Goal: Information Seeking & Learning: Learn about a topic

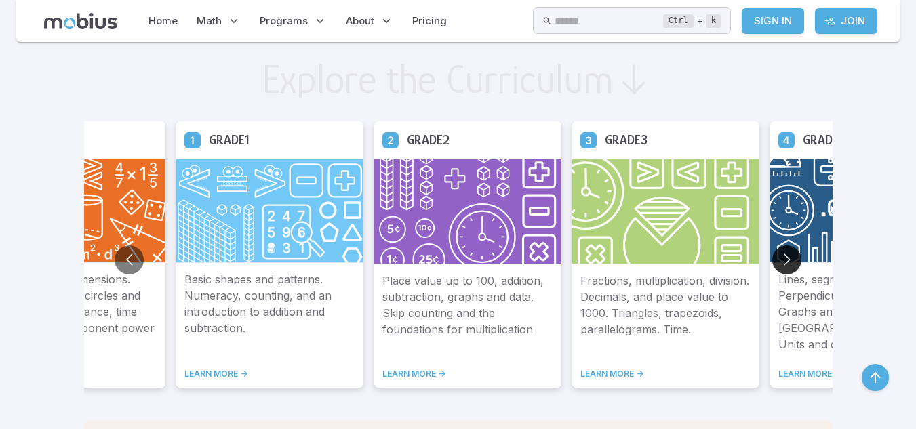
click at [786, 258] on button "Go to next slide" at bounding box center [787, 260] width 29 height 29
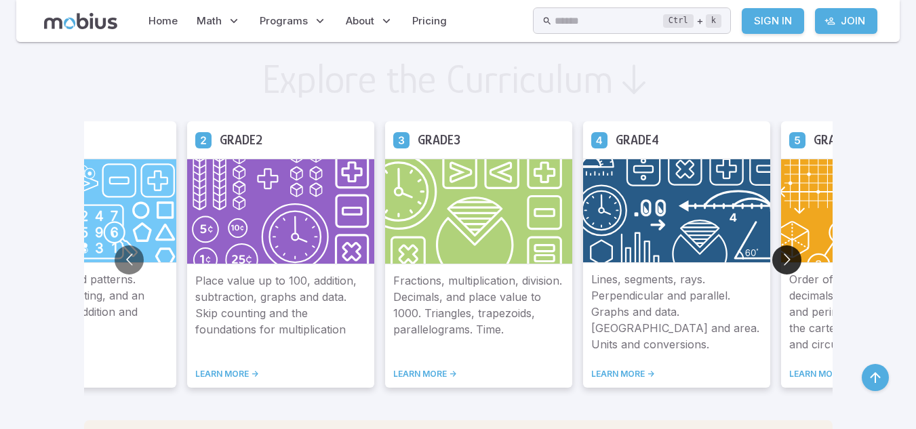
click at [786, 258] on button "Go to next slide" at bounding box center [787, 260] width 29 height 29
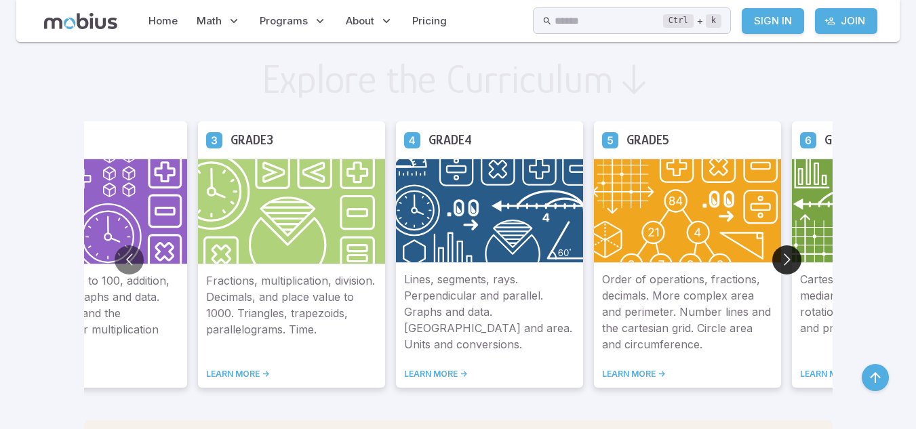
click at [786, 258] on button "Go to next slide" at bounding box center [787, 260] width 29 height 29
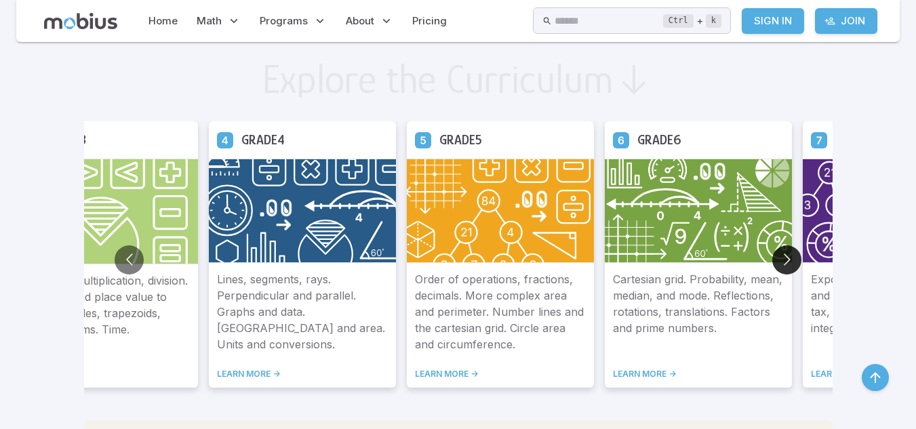
click at [786, 258] on button "Go to next slide" at bounding box center [787, 260] width 29 height 29
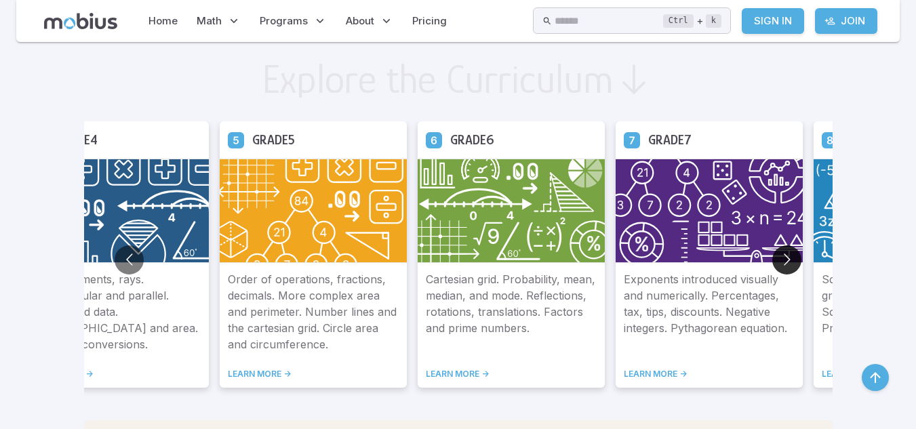
click at [786, 258] on button "Go to next slide" at bounding box center [787, 260] width 29 height 29
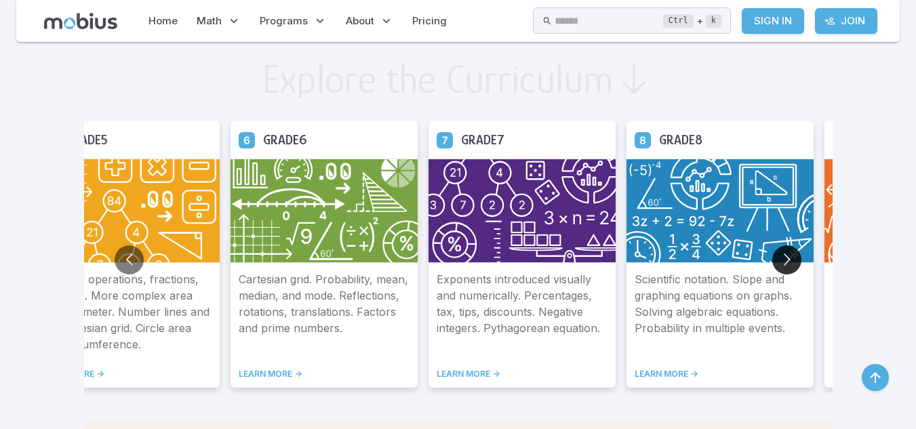
click at [788, 251] on button "Go to next slide" at bounding box center [787, 260] width 29 height 29
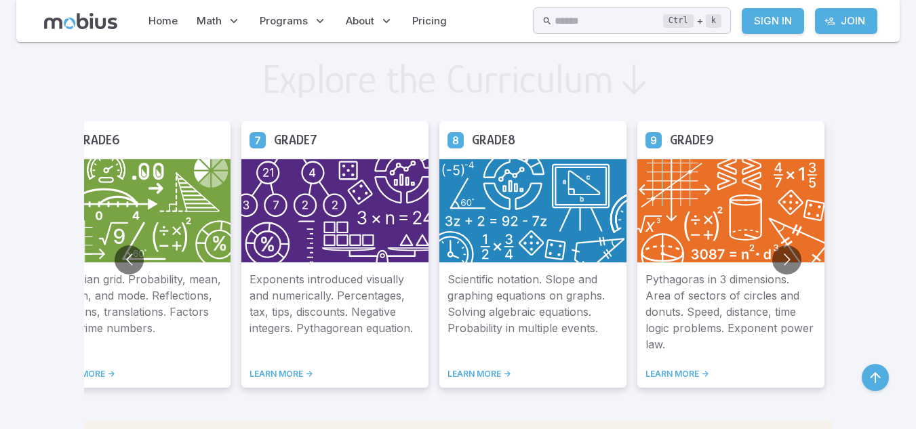
click at [311, 253] on img at bounding box center [334, 211] width 187 height 104
click at [298, 370] on link "LEARN MORE ->" at bounding box center [335, 374] width 171 height 11
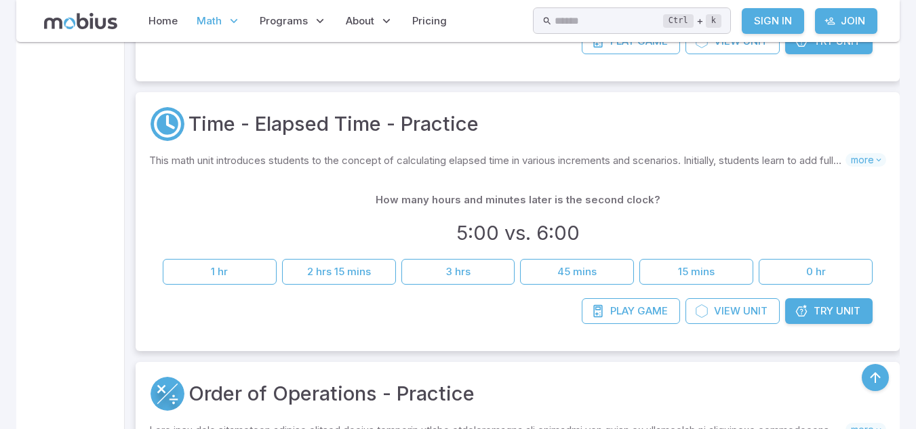
scroll to position [5577, 0]
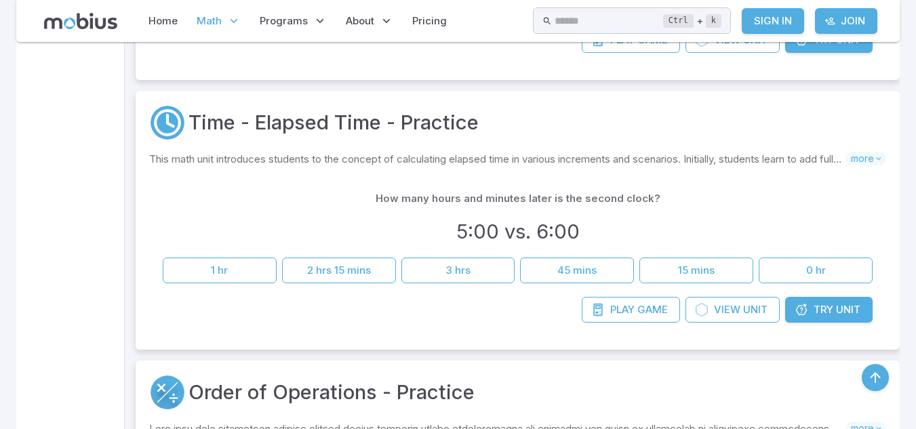
click at [798, 307] on icon at bounding box center [802, 310] width 14 height 14
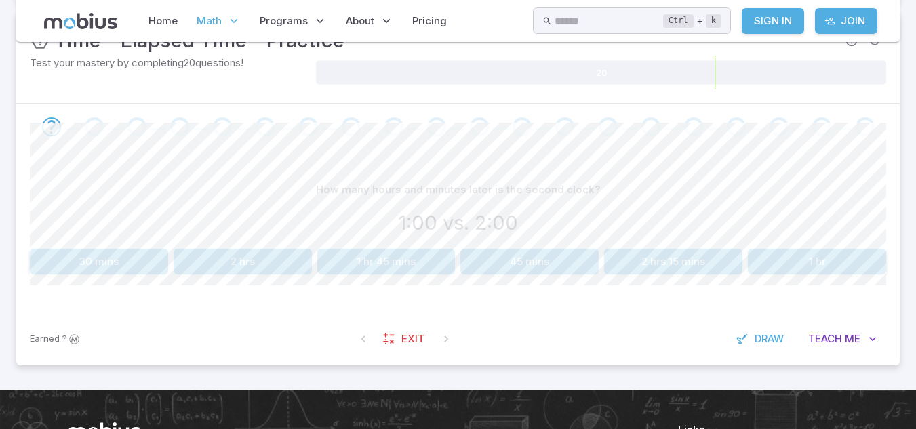
scroll to position [229, 0]
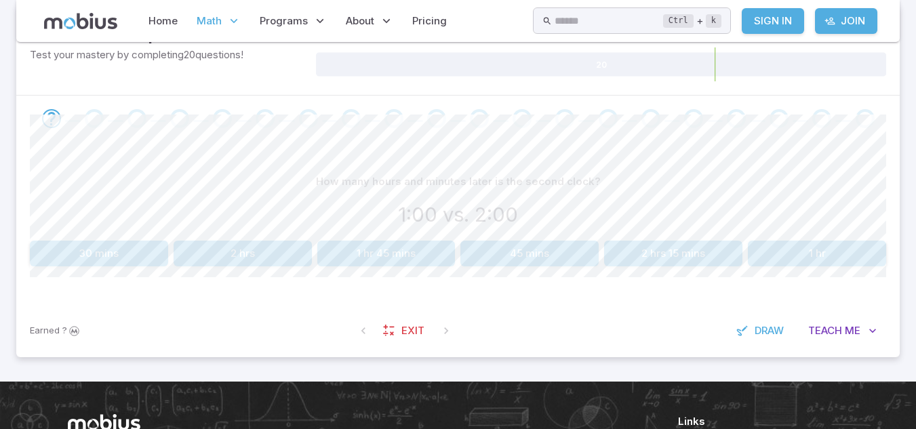
click at [807, 246] on button "1 hr" at bounding box center [817, 254] width 138 height 26
click at [287, 270] on div "How many hours and minutes later is the second clock? 3:00 vs. 5:00 3 hrs 2 hrs…" at bounding box center [458, 223] width 857 height 163
click at [285, 261] on button "2 hrs" at bounding box center [243, 254] width 138 height 26
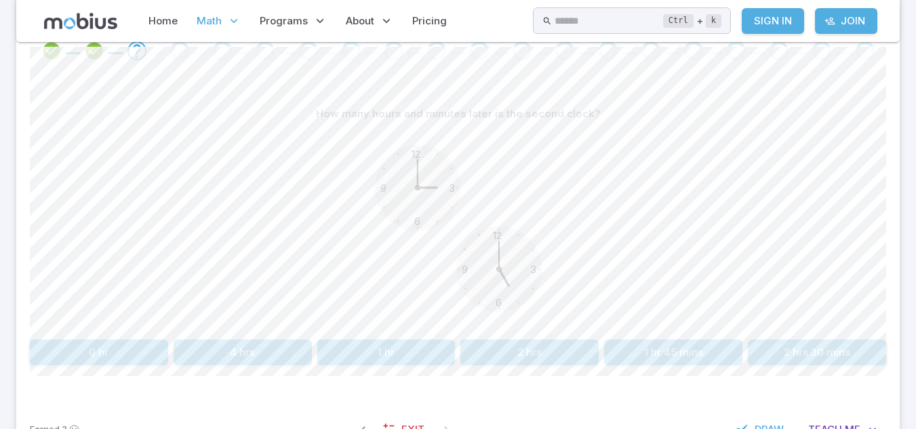
scroll to position [305, 0]
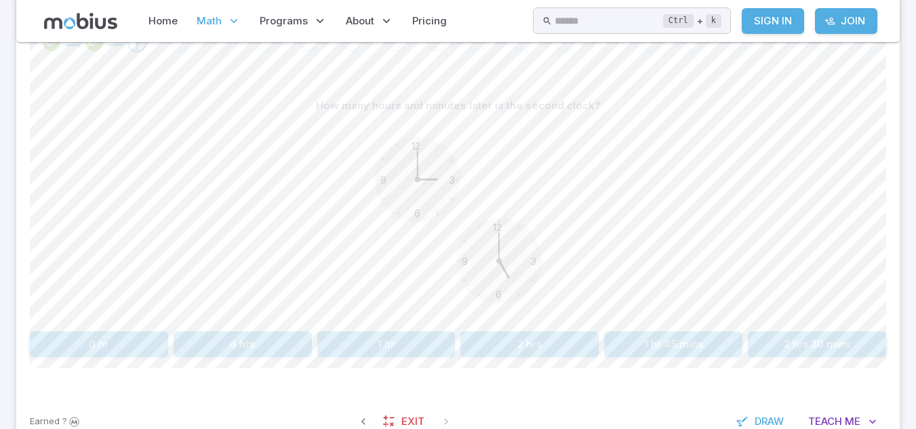
click at [424, 349] on button "1 hr" at bounding box center [386, 345] width 138 height 26
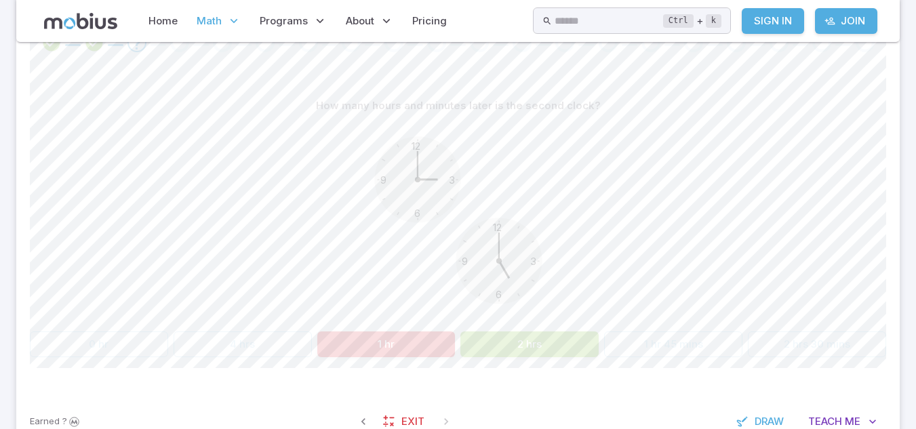
click at [501, 349] on button "2 hrs" at bounding box center [530, 345] width 138 height 26
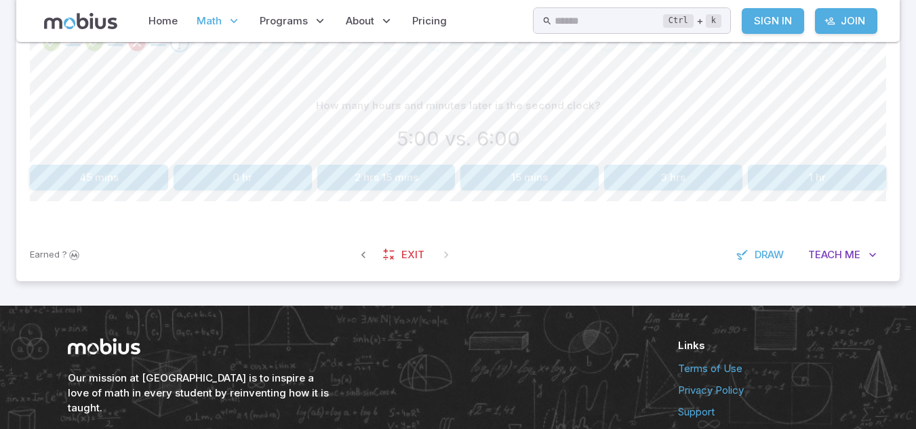
click at [781, 184] on button "1 hr" at bounding box center [817, 178] width 138 height 26
click at [514, 184] on button "3 hrs" at bounding box center [530, 178] width 138 height 26
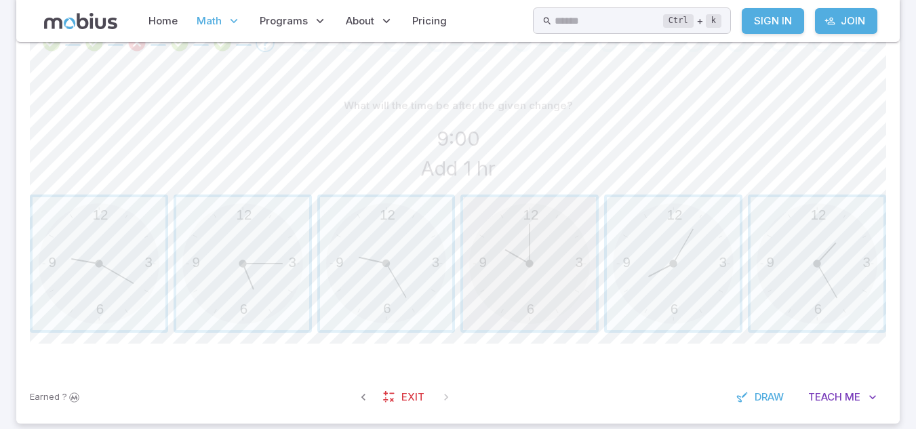
click at [508, 275] on span "button" at bounding box center [529, 263] width 133 height 133
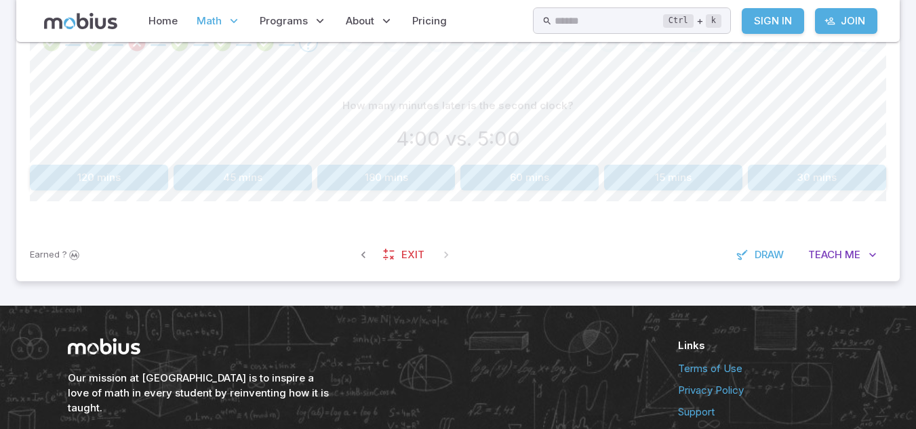
click at [564, 173] on button "60 mins" at bounding box center [530, 178] width 138 height 26
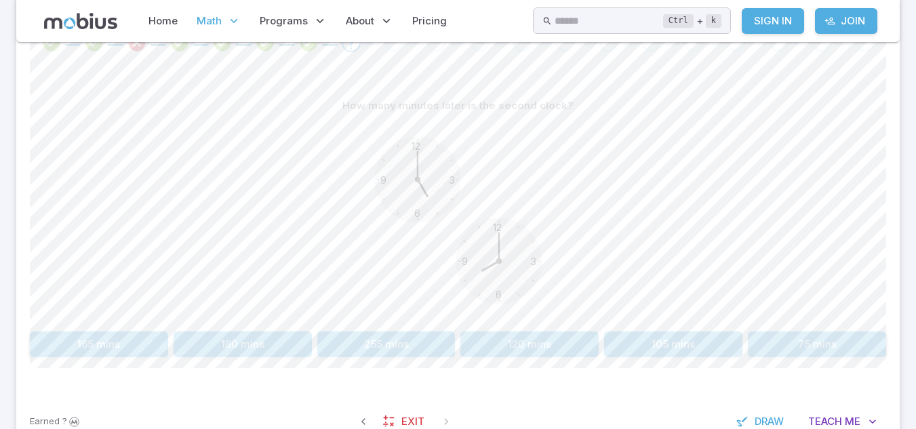
drag, startPoint x: 649, startPoint y: 354, endPoint x: 628, endPoint y: 385, distance: 36.7
click at [648, 356] on button "105 mins" at bounding box center [673, 345] width 138 height 26
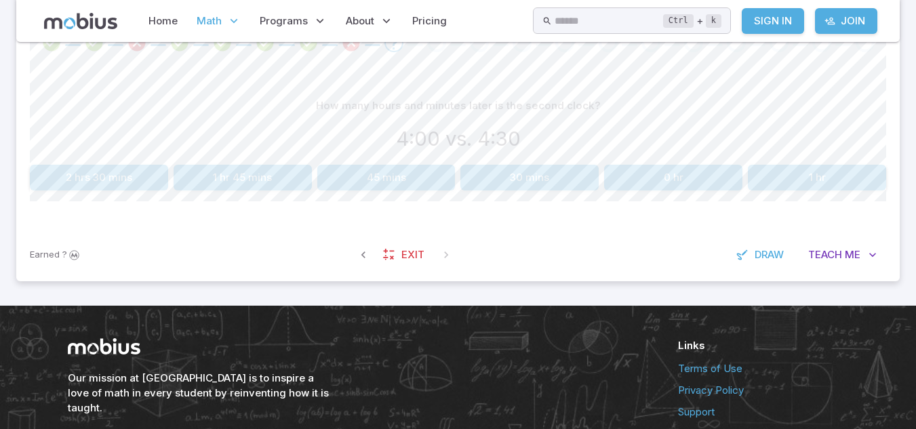
scroll to position [214, 0]
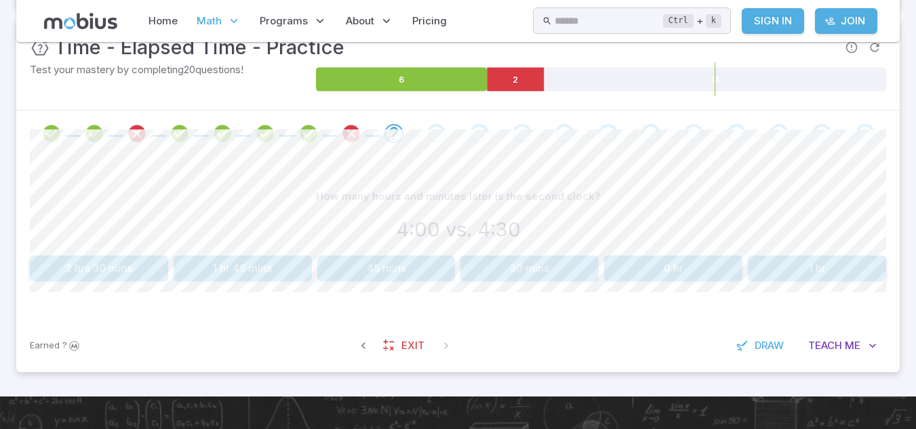
click at [517, 277] on button "30 mins" at bounding box center [530, 269] width 138 height 26
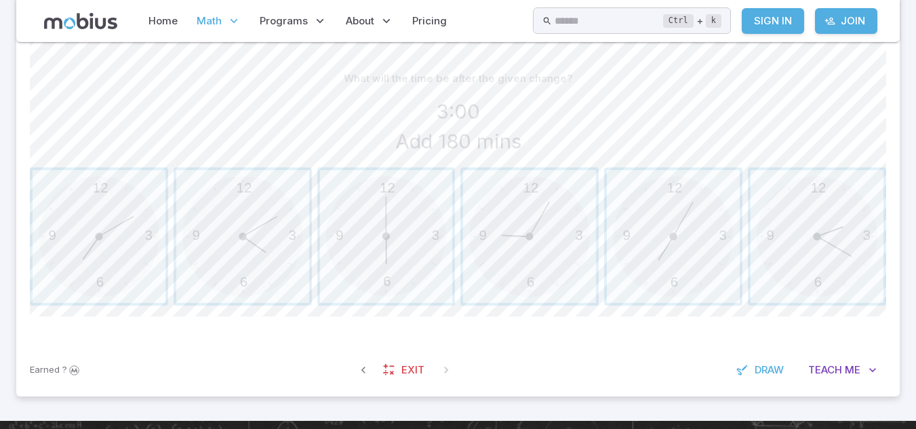
scroll to position [339, 0]
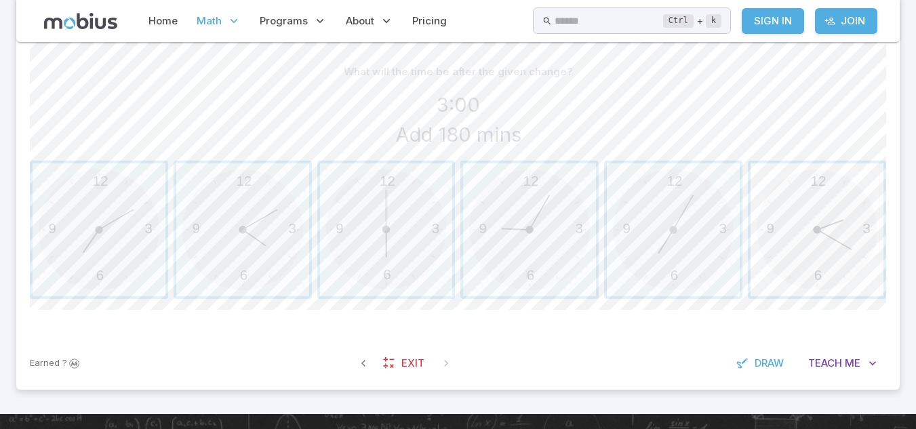
click at [851, 260] on span "button" at bounding box center [817, 229] width 133 height 133
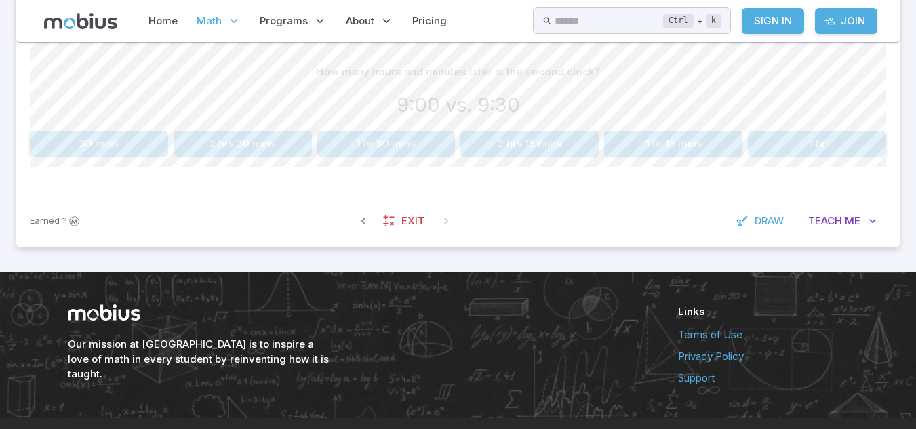
click at [104, 138] on button "30 mins" at bounding box center [99, 144] width 138 height 26
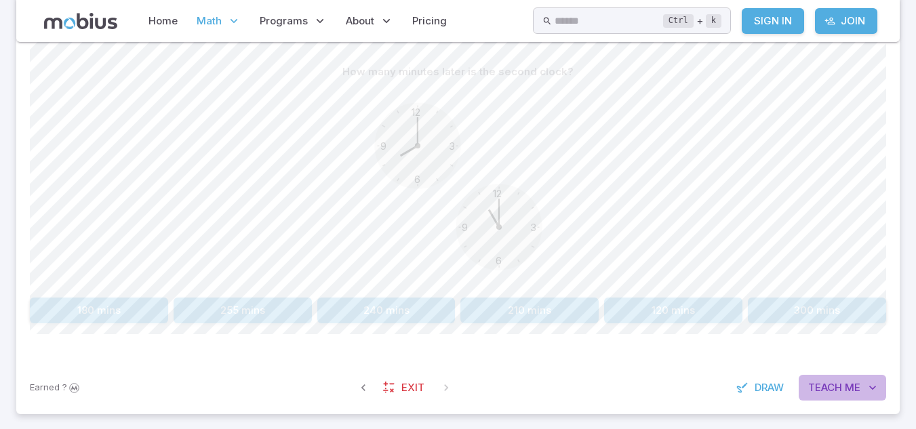
click at [838, 383] on span "Teach" at bounding box center [826, 388] width 34 height 15
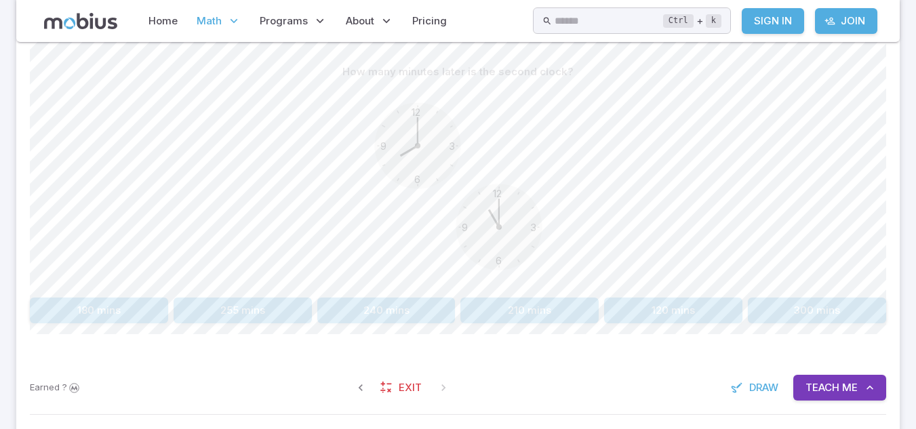
click at [398, 307] on button "240 mins" at bounding box center [386, 311] width 138 height 26
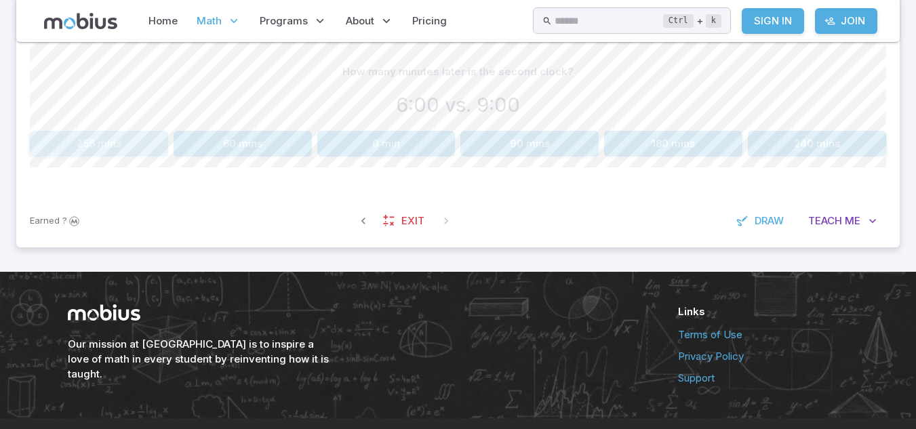
click at [128, 140] on button "255 mins" at bounding box center [99, 144] width 138 height 26
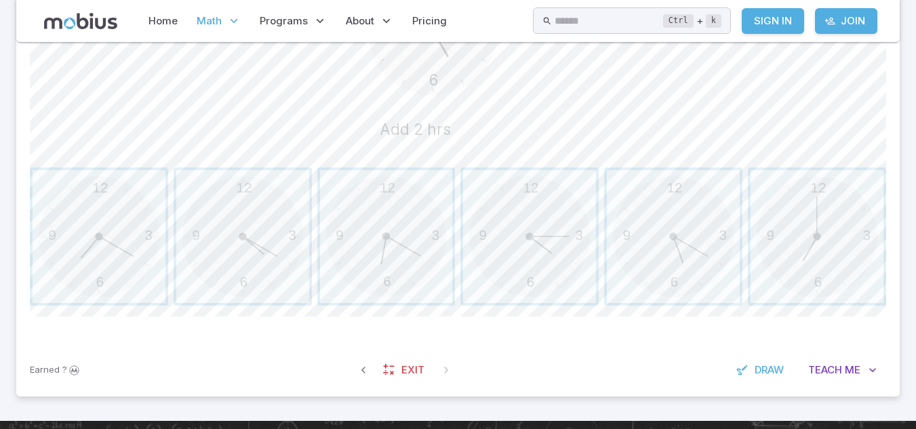
scroll to position [484, 0]
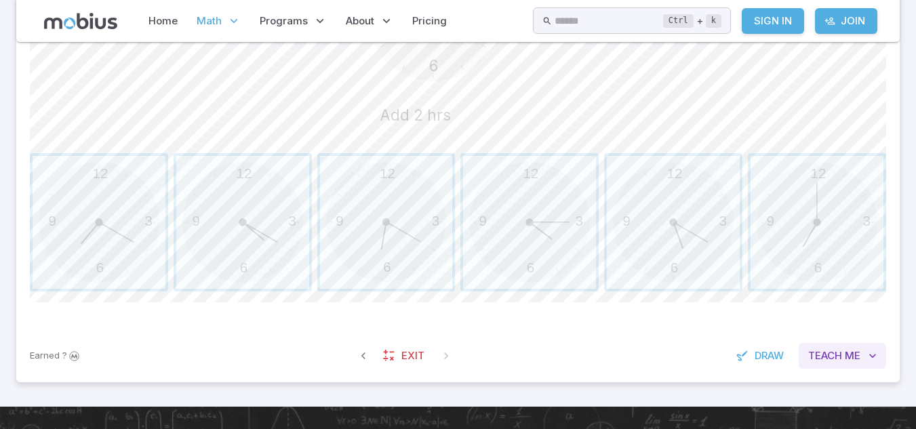
click at [819, 351] on span "Teach" at bounding box center [826, 356] width 34 height 15
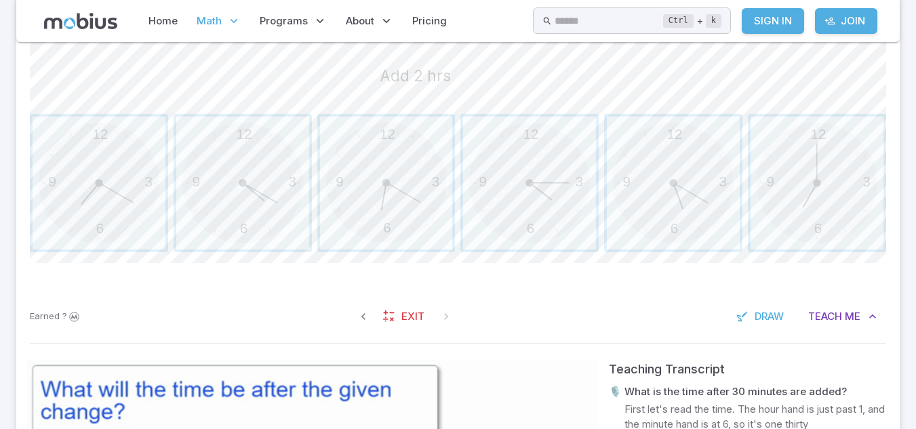
scroll to position [859, 0]
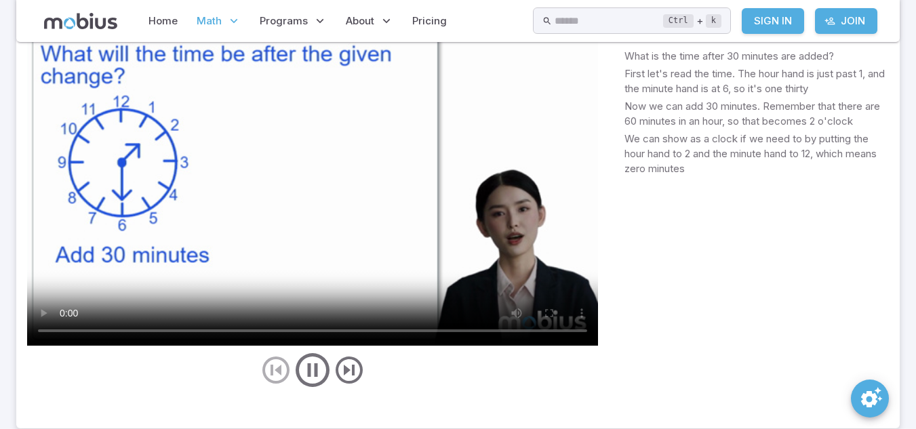
drag, startPoint x: 914, startPoint y: 278, endPoint x: 926, endPoint y: 252, distance: 29.1
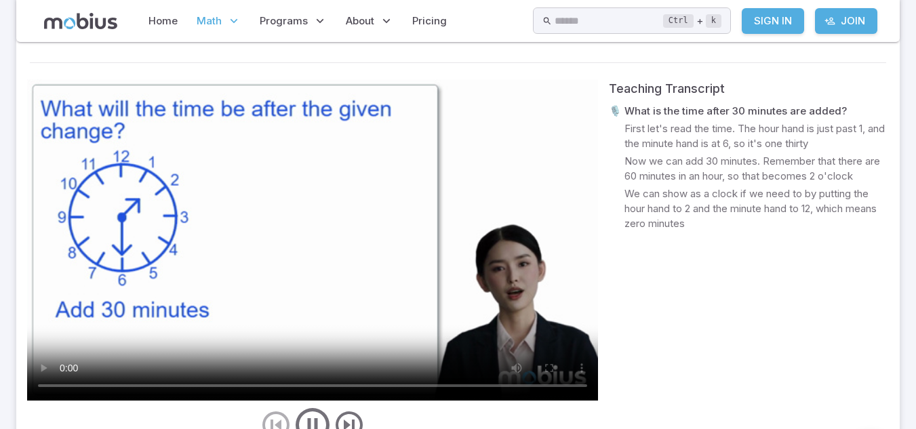
scroll to position [786, 0]
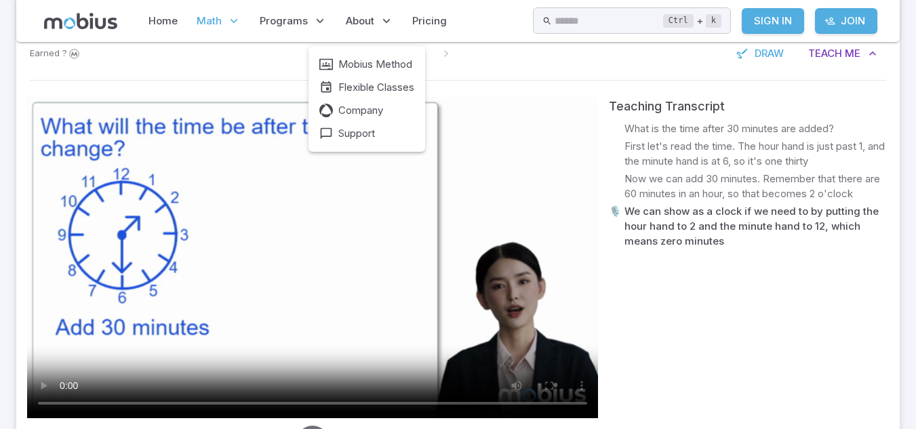
drag, startPoint x: 366, startPoint y: 23, endPoint x: 395, endPoint y: 52, distance: 41.3
click at [395, 51] on div "Mobius Method Flexible Classes Company Support" at bounding box center [367, 99] width 117 height 106
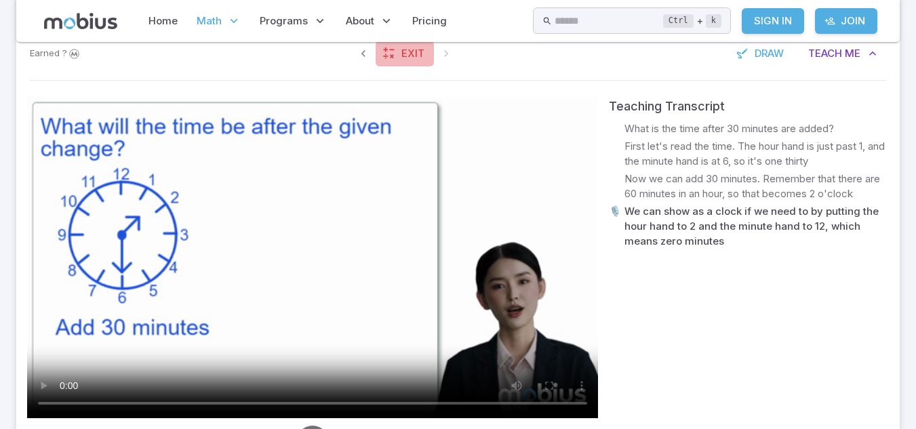
click at [413, 63] on link "Exit" at bounding box center [405, 54] width 58 height 26
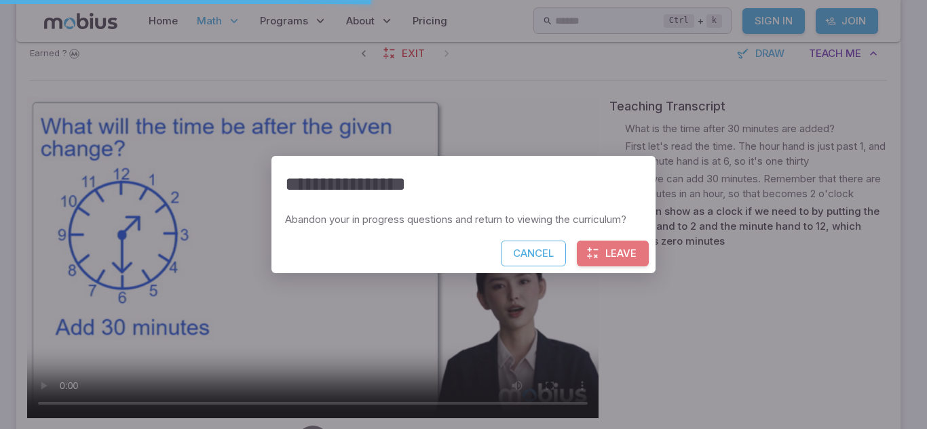
click at [602, 247] on button "Leave" at bounding box center [613, 254] width 72 height 26
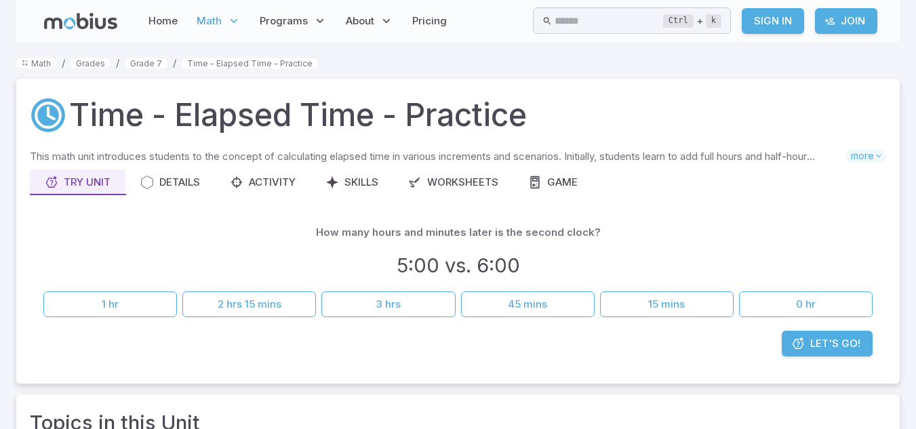
click at [212, 15] on span "Math" at bounding box center [209, 21] width 25 height 15
click at [224, 26] on p "Math" at bounding box center [219, 20] width 52 height 31
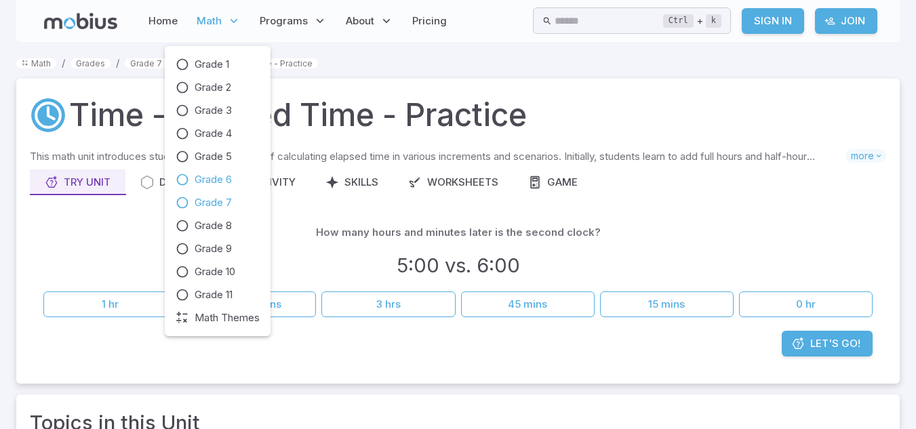
click at [226, 187] on span "Grade 6" at bounding box center [213, 179] width 37 height 15
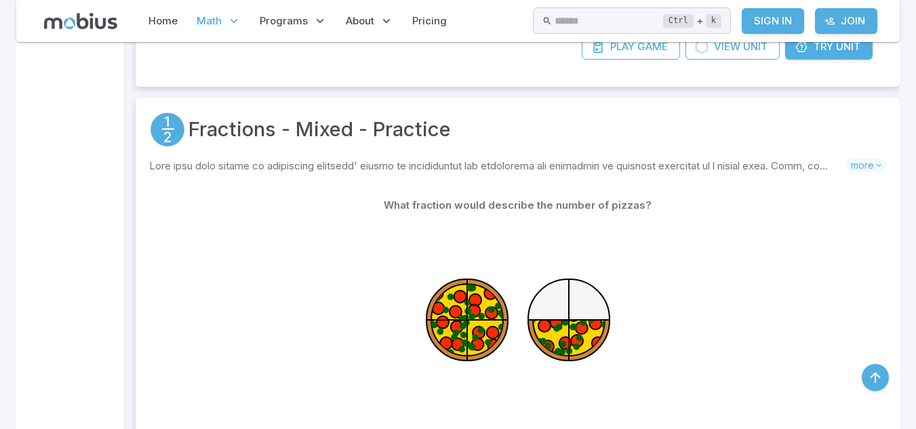
scroll to position [1580, 0]
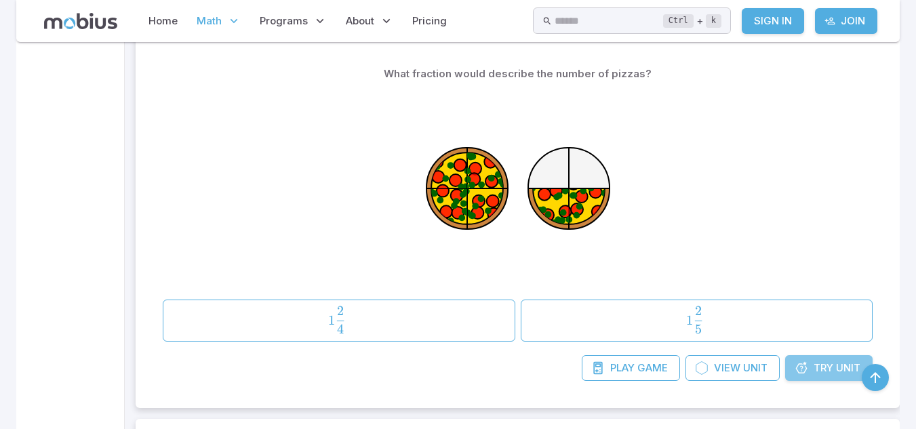
click at [813, 360] on link "Try Unit" at bounding box center [830, 368] width 88 height 26
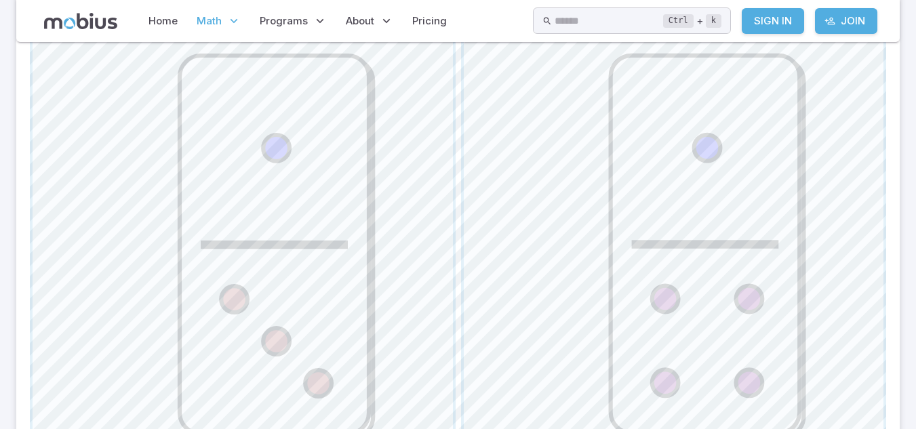
scroll to position [695, 0]
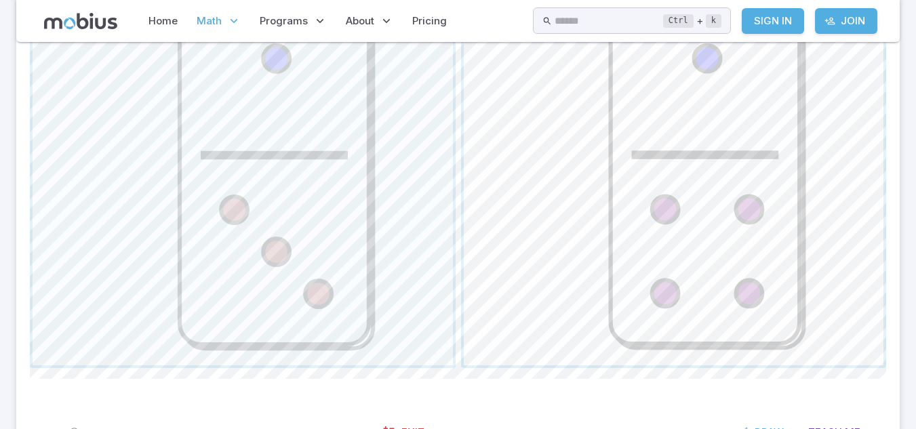
click at [830, 279] on span "button" at bounding box center [674, 155] width 421 height 421
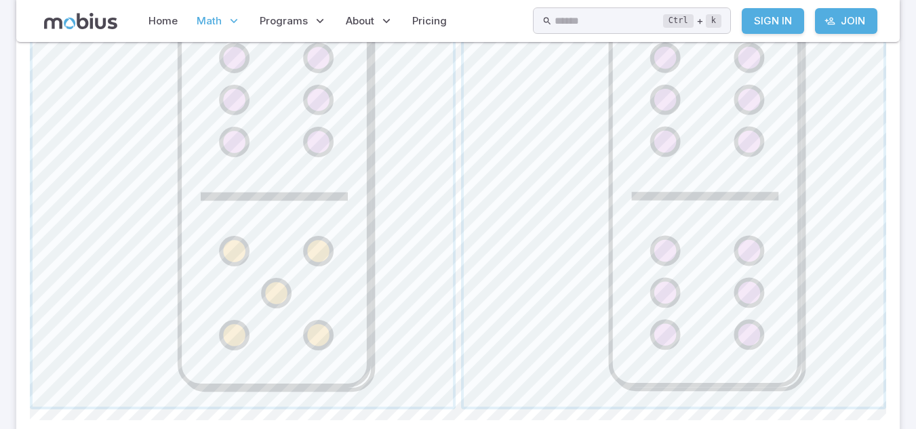
scroll to position [612, 0]
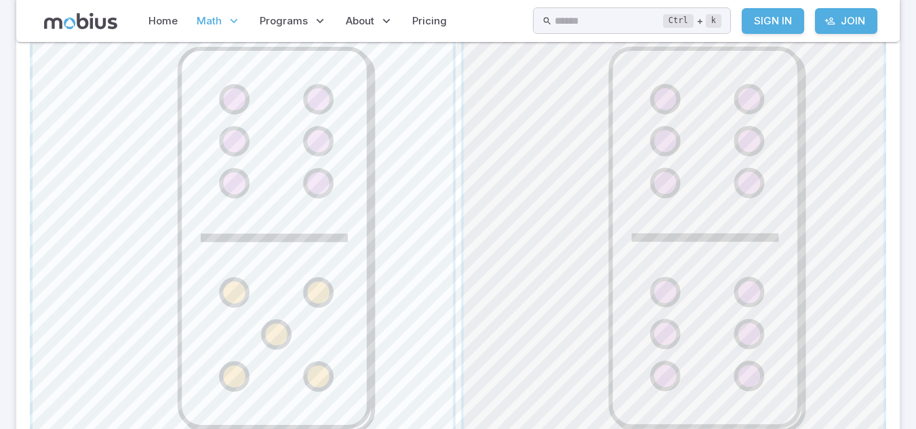
click at [777, 260] on span "button" at bounding box center [674, 238] width 421 height 421
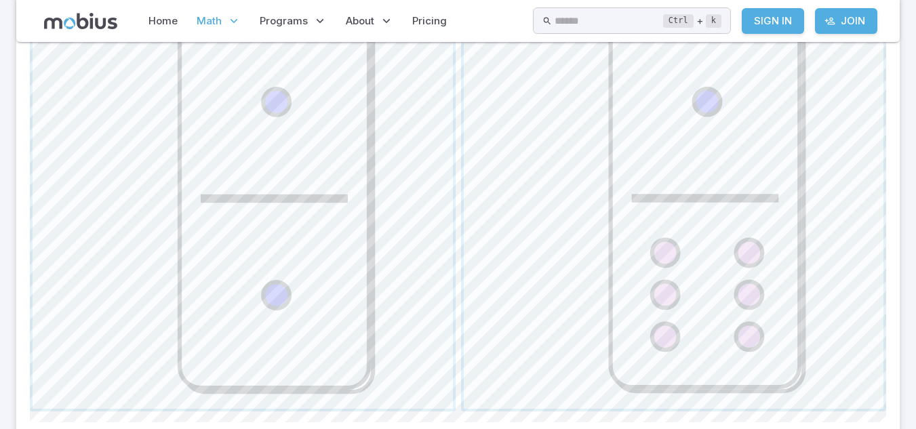
scroll to position [658, 0]
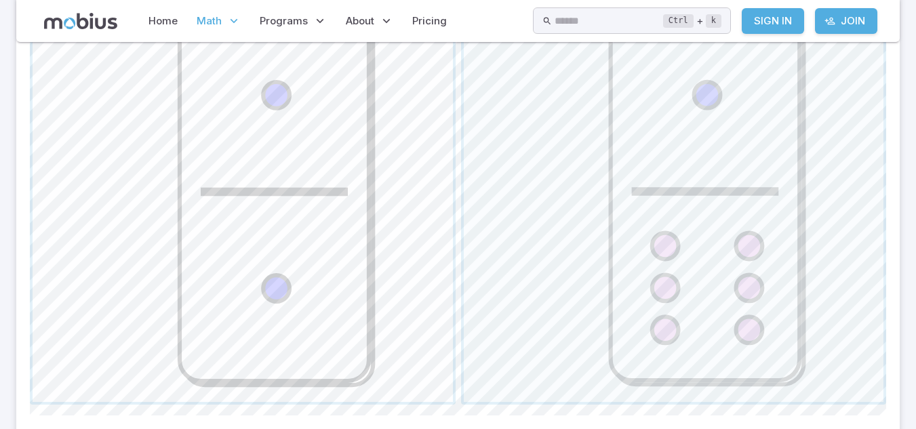
click at [332, 194] on span "button" at bounding box center [243, 192] width 421 height 421
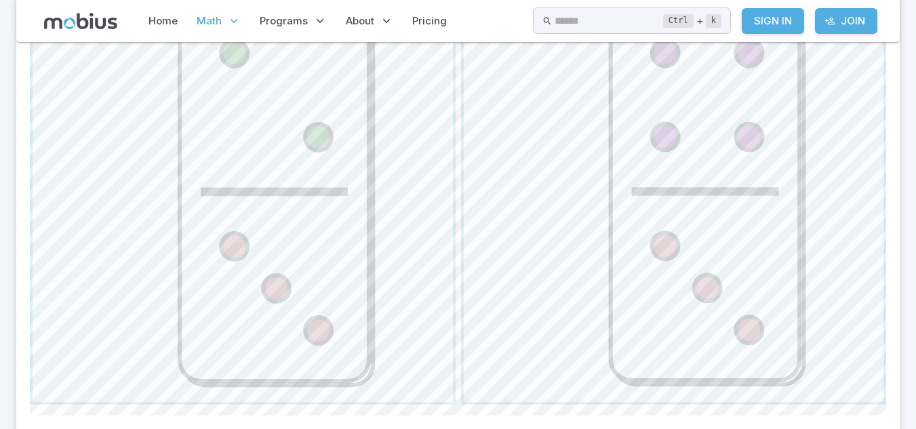
scroll to position [598, 0]
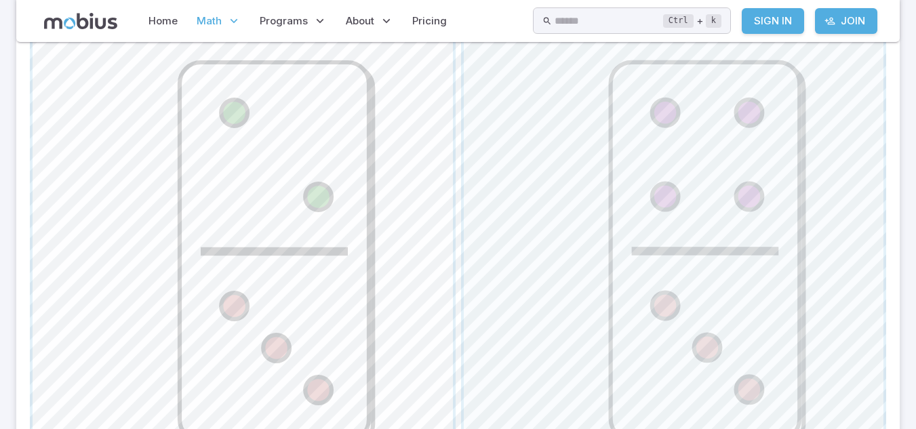
click at [387, 362] on span "button" at bounding box center [243, 251] width 421 height 421
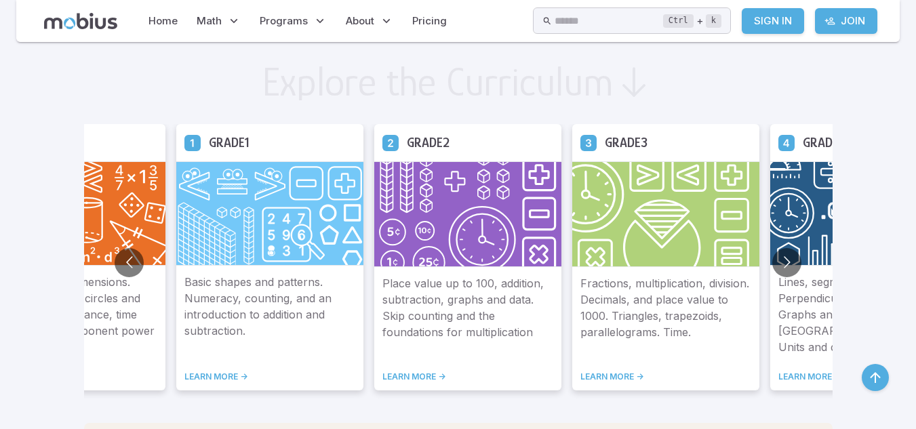
scroll to position [794, 0]
click at [792, 262] on button "Go to next slide" at bounding box center [787, 262] width 29 height 29
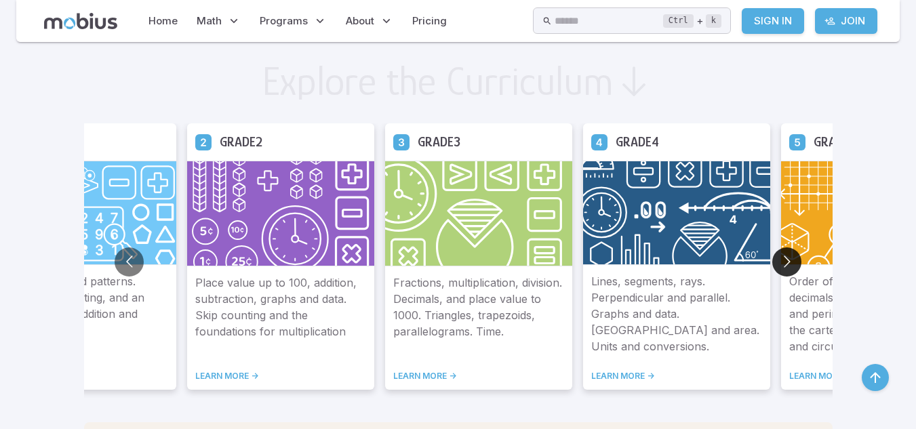
click at [793, 261] on button "Go to next slide" at bounding box center [787, 262] width 29 height 29
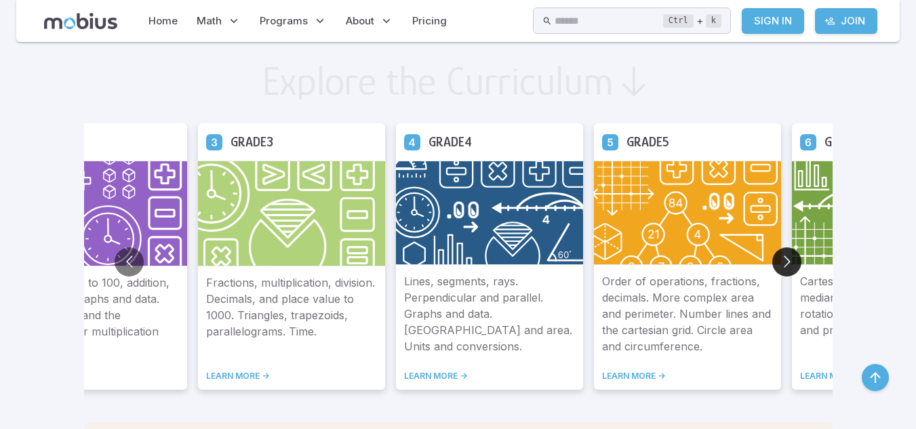
click at [793, 261] on button "Go to next slide" at bounding box center [787, 262] width 29 height 29
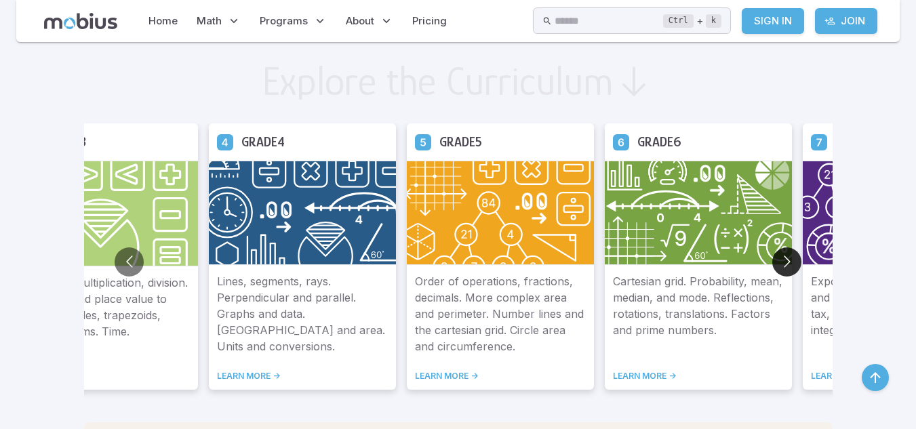
click at [793, 261] on button "Go to next slide" at bounding box center [787, 262] width 29 height 29
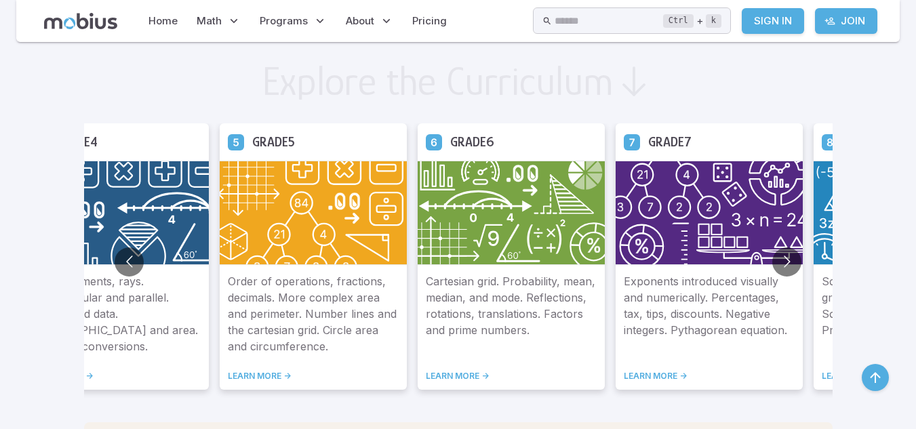
click at [693, 223] on img at bounding box center [709, 213] width 187 height 104
click at [649, 366] on div "Exponents introduced visually and numerically. Percentages, tax, tips, discount…" at bounding box center [709, 327] width 187 height 125
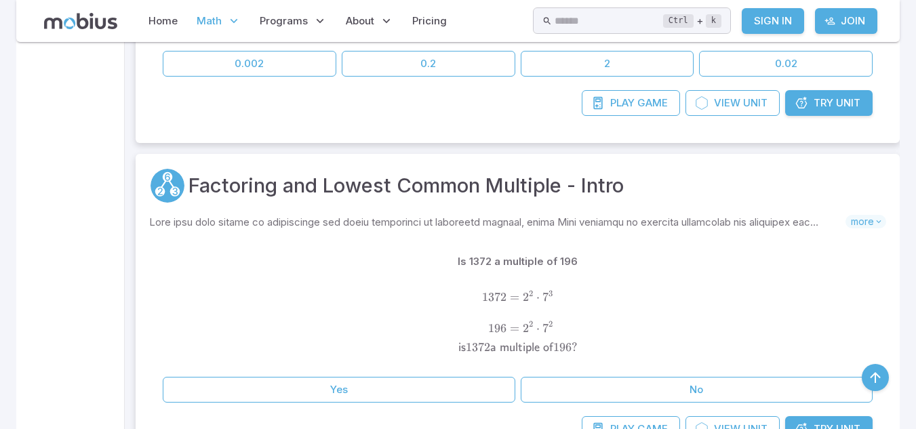
scroll to position [13316, 0]
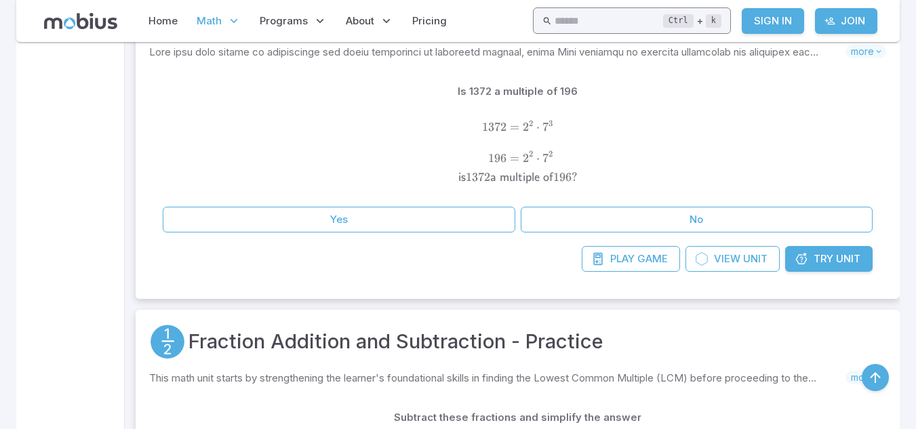
click at [641, 21] on input "text" at bounding box center [609, 20] width 109 height 26
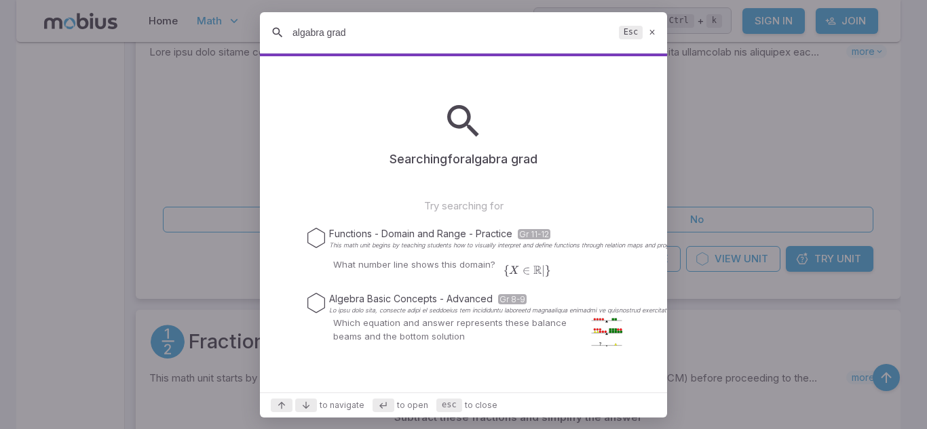
type input "algabra grad 7"
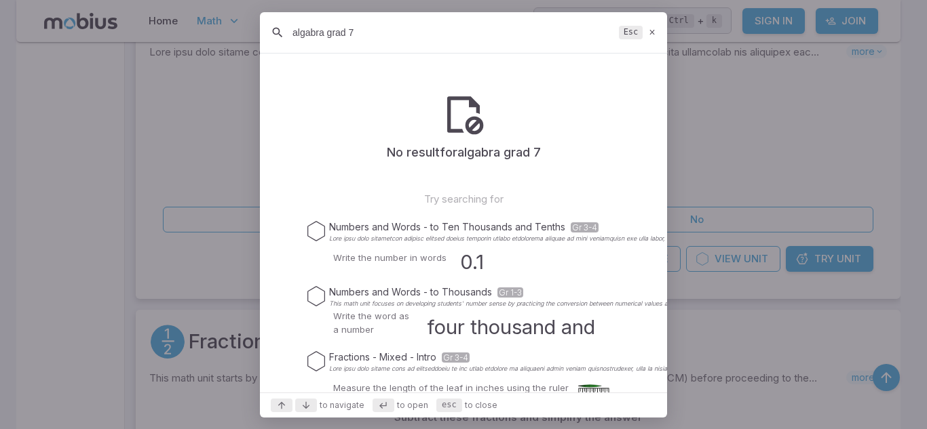
click at [651, 32] on icon at bounding box center [652, 32] width 9 height 10
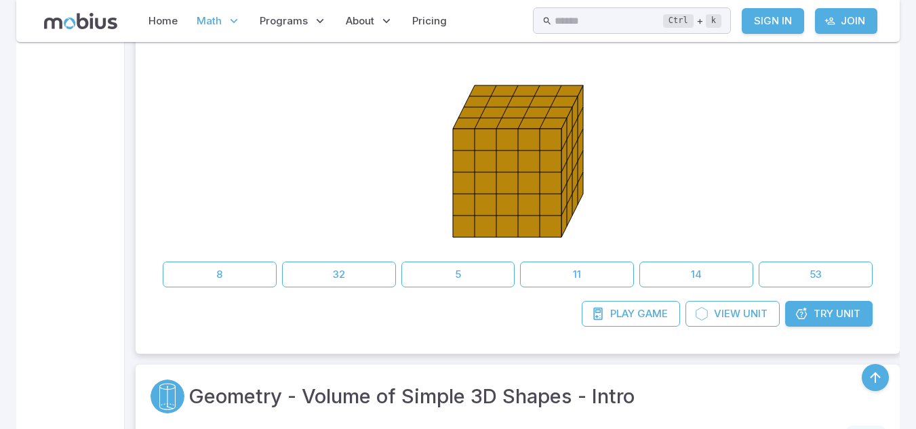
scroll to position [22064, 0]
